Goal: Transaction & Acquisition: Book appointment/travel/reservation

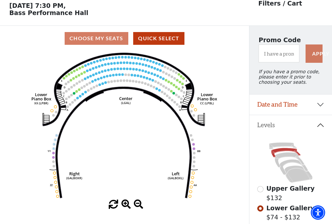
scroll to position [30, 0]
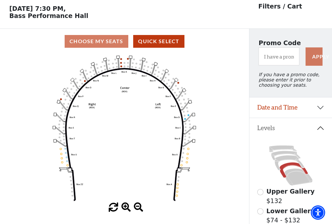
scroll to position [30, 0]
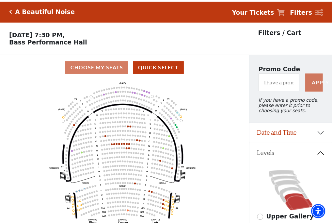
scroll to position [30, 0]
